Goal: Book appointment/travel/reservation

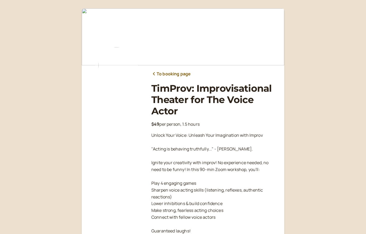
scroll to position [78, 0]
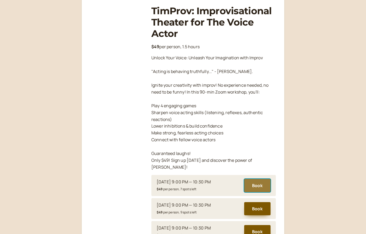
click at [260, 180] on button "Book" at bounding box center [257, 185] width 26 height 13
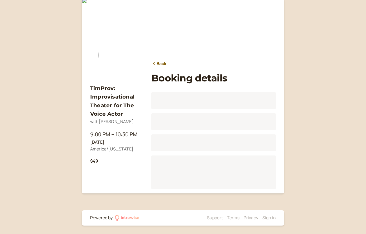
scroll to position [10, 0]
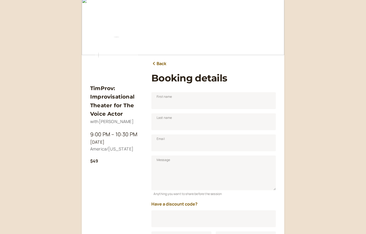
scroll to position [65, 0]
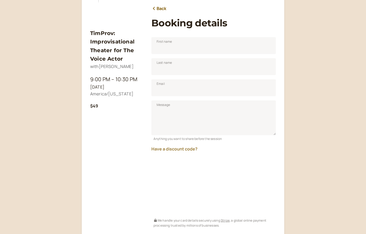
click at [181, 150] on button "Have a discount code?" at bounding box center [175, 149] width 46 height 5
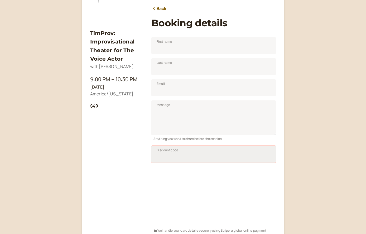
click at [172, 156] on input "Discount code" at bounding box center [214, 154] width 125 height 17
type input "TIM50JAN25"
click at [266, 157] on span "Apply" at bounding box center [262, 156] width 9 height 4
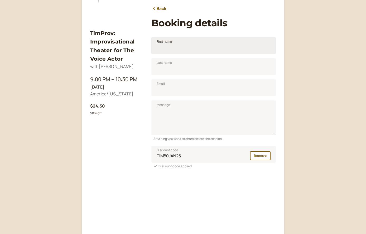
click at [168, 44] on span "First name" at bounding box center [165, 41] width 16 height 5
click at [168, 44] on input "First name" at bounding box center [214, 45] width 125 height 17
click at [166, 48] on input "First name" at bounding box center [214, 45] width 125 height 17
type input "Mark"
click at [181, 65] on input "Last name" at bounding box center [214, 66] width 125 height 17
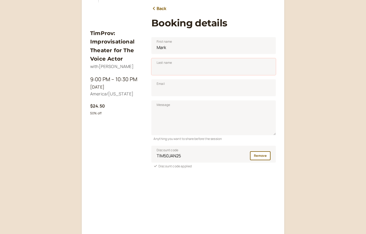
type input "[PERSON_NAME]"
click at [172, 89] on input "Email" at bounding box center [214, 87] width 125 height 17
type input "[EMAIL_ADDRESS][DOMAIN_NAME]"
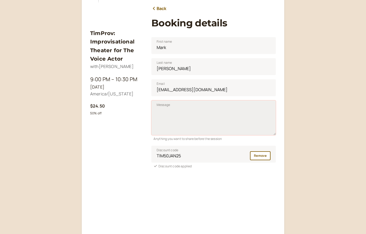
click at [169, 113] on textarea "Message" at bounding box center [214, 118] width 125 height 35
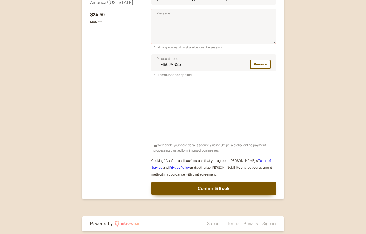
scroll to position [163, 0]
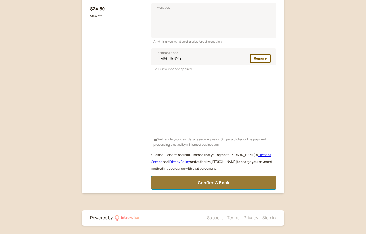
click at [220, 181] on span "Confirm & Book" at bounding box center [214, 183] width 32 height 6
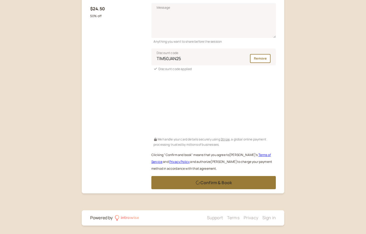
scroll to position [1, 0]
